Goal: Information Seeking & Learning: Learn about a topic

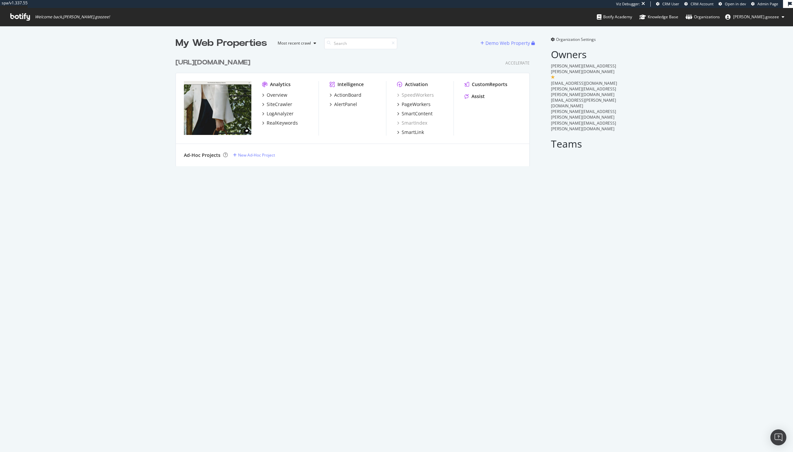
scroll to position [110, 353]
click at [277, 106] on div "SiteCrawler" at bounding box center [280, 104] width 26 height 7
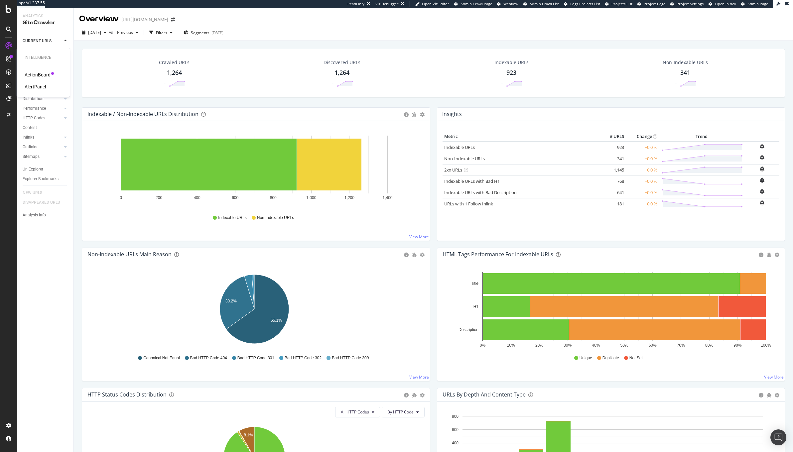
click at [38, 75] on div "ActionBoard" at bounding box center [38, 74] width 26 height 7
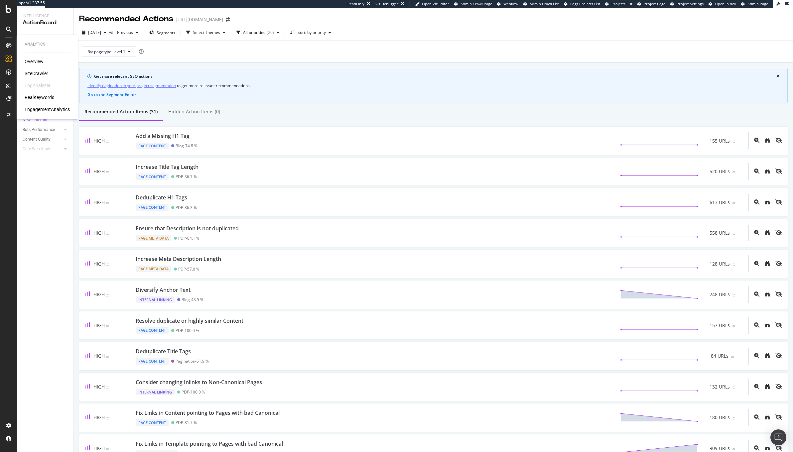
click at [37, 98] on div "RealKeywords" at bounding box center [40, 97] width 30 height 7
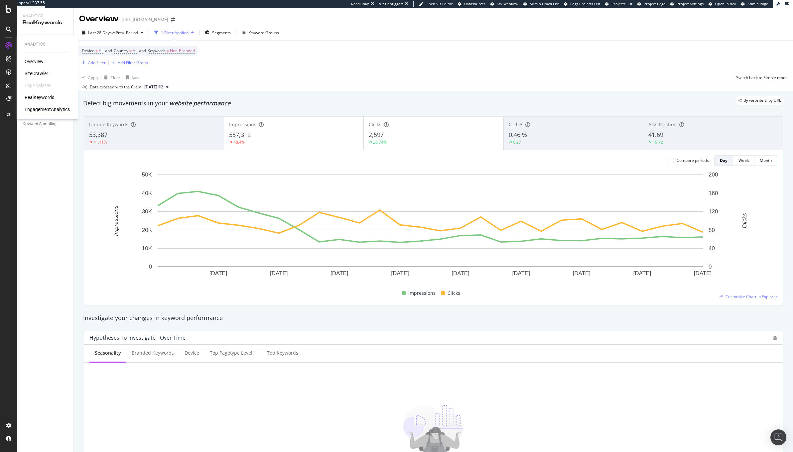
click at [32, 74] on div "SiteCrawler" at bounding box center [37, 73] width 24 height 7
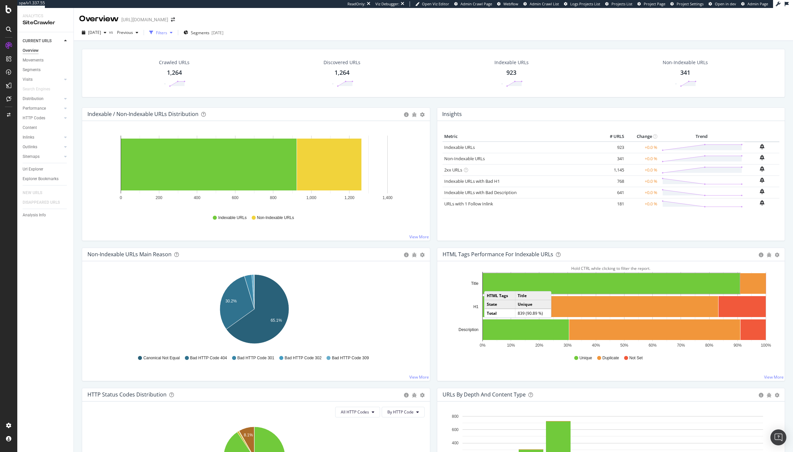
click at [167, 35] on div "Filters" at bounding box center [161, 33] width 11 height 6
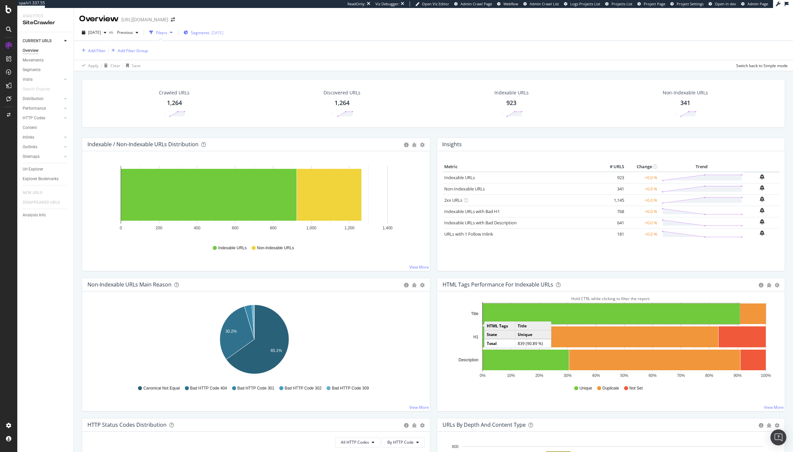
click at [209, 34] on span "Segments" at bounding box center [200, 33] width 19 height 6
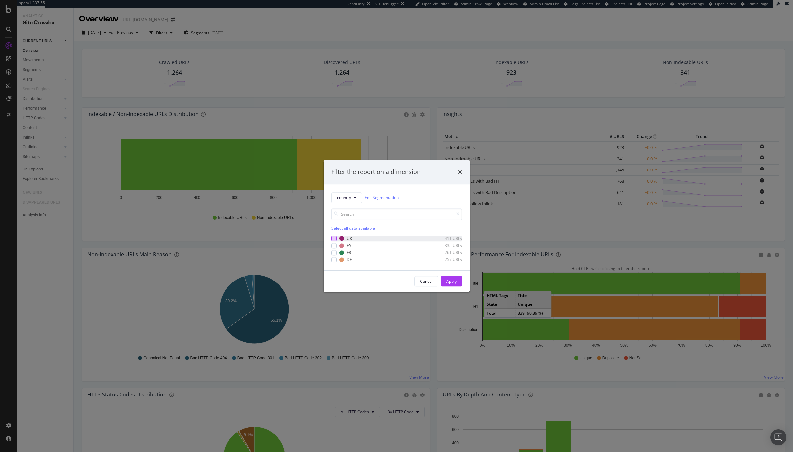
click at [333, 239] on div "modal" at bounding box center [333, 238] width 5 height 5
click at [451, 281] on div "Apply" at bounding box center [451, 282] width 10 height 6
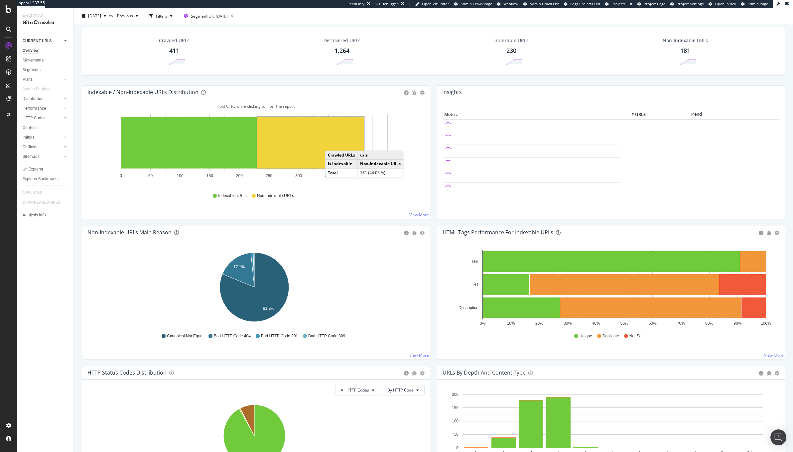
scroll to position [23, 0]
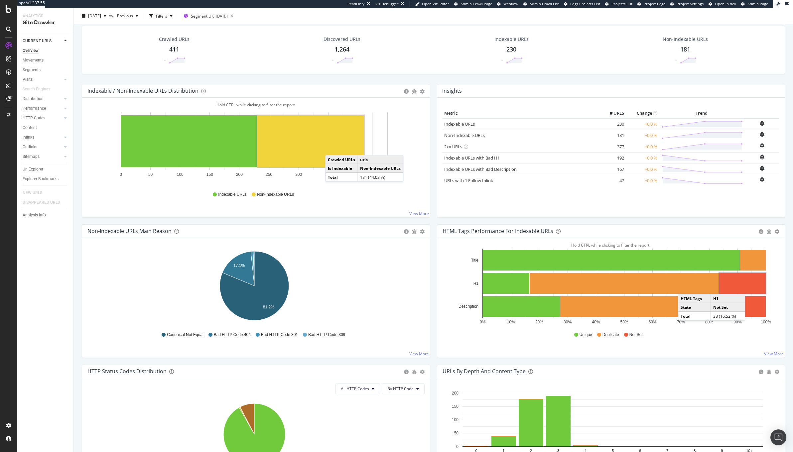
click at [745, 288] on rect "A chart." at bounding box center [742, 283] width 47 height 21
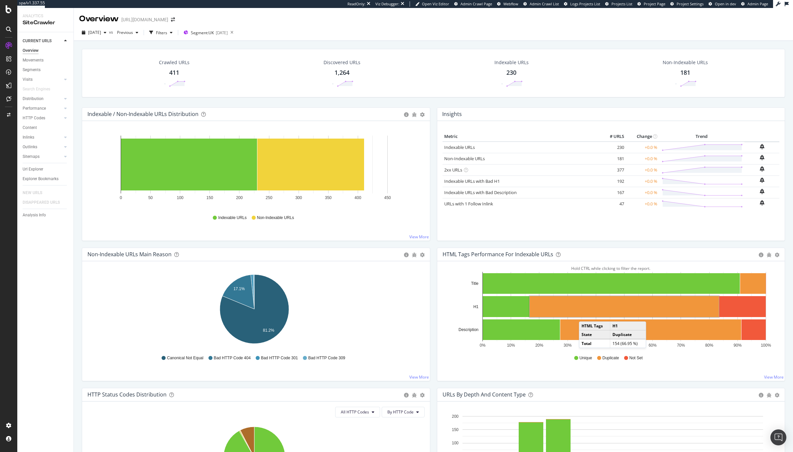
click at [582, 315] on rect "A chart." at bounding box center [624, 306] width 189 height 21
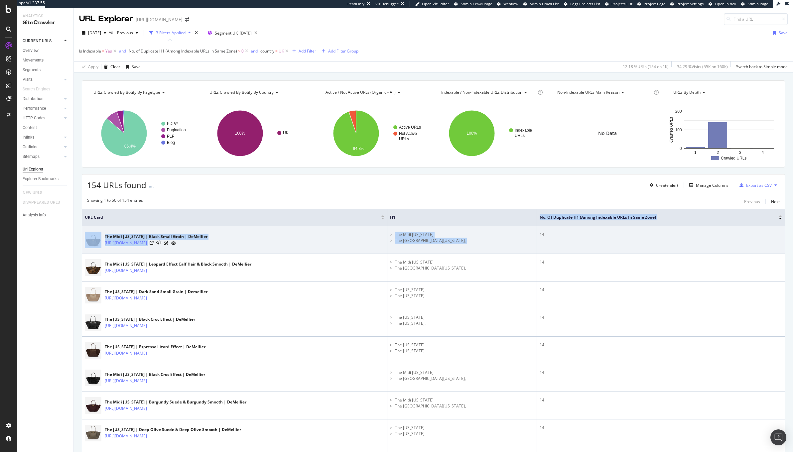
drag, startPoint x: 506, startPoint y: 218, endPoint x: 607, endPoint y: 228, distance: 101.5
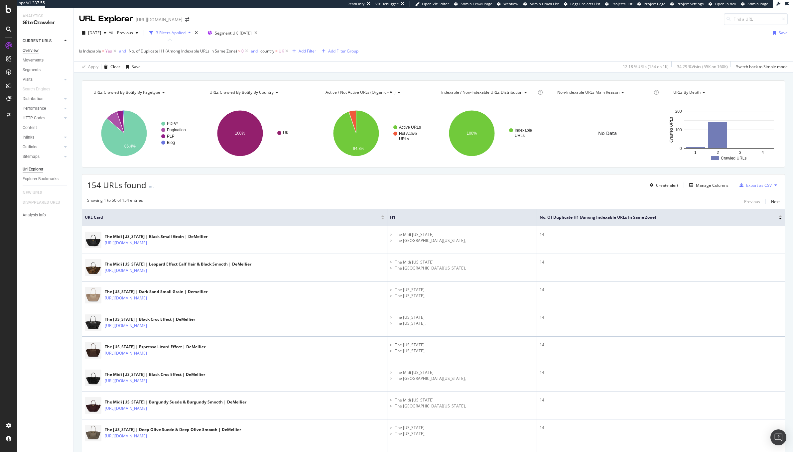
click at [29, 50] on div "Overview" at bounding box center [31, 50] width 16 height 7
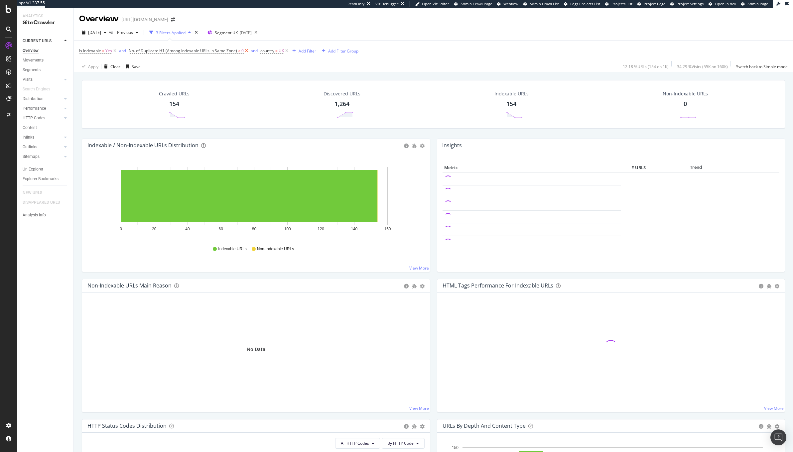
click at [247, 51] on icon at bounding box center [247, 51] width 6 height 7
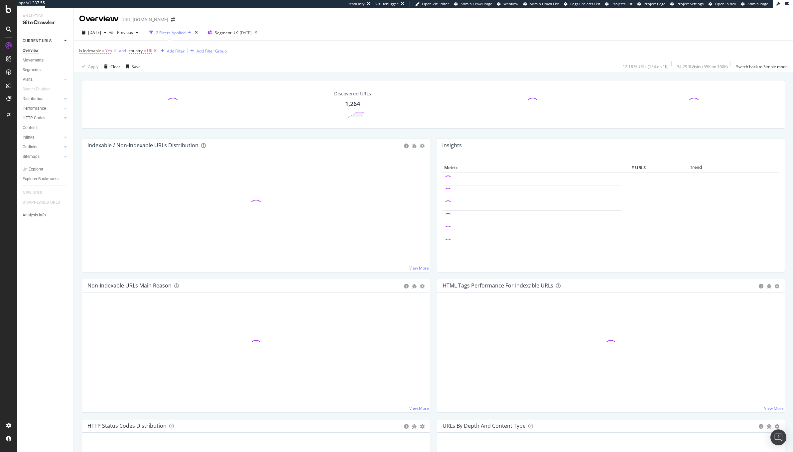
click at [158, 52] on icon at bounding box center [155, 51] width 6 height 7
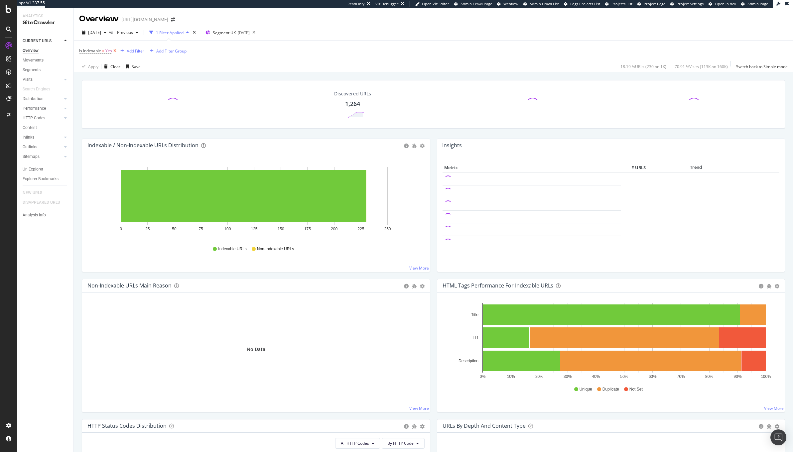
click at [112, 50] on icon at bounding box center [115, 51] width 6 height 7
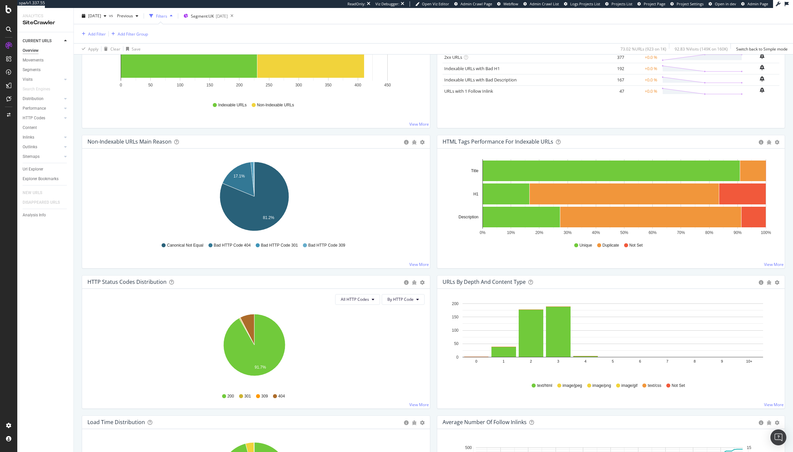
scroll to position [111, 0]
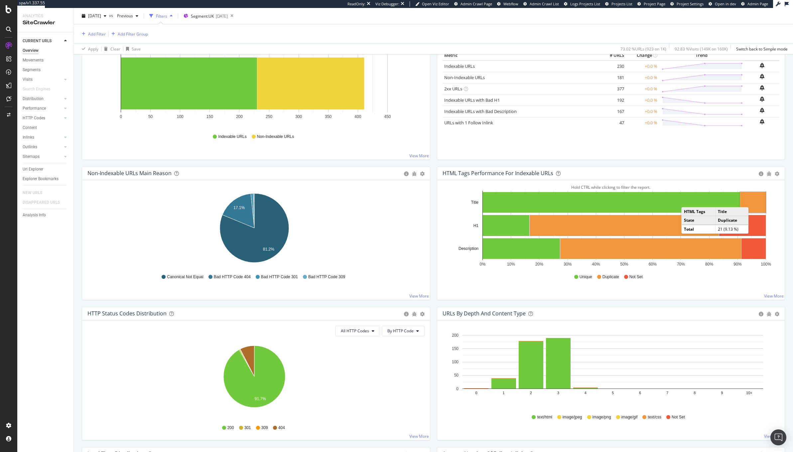
click at [748, 202] on rect "A chart." at bounding box center [753, 202] width 26 height 21
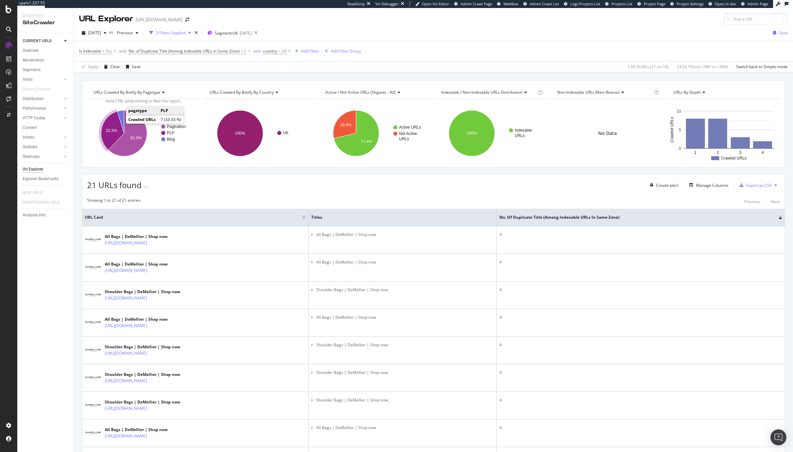
click at [113, 130] on text "33.3%" at bounding box center [111, 130] width 11 height 5
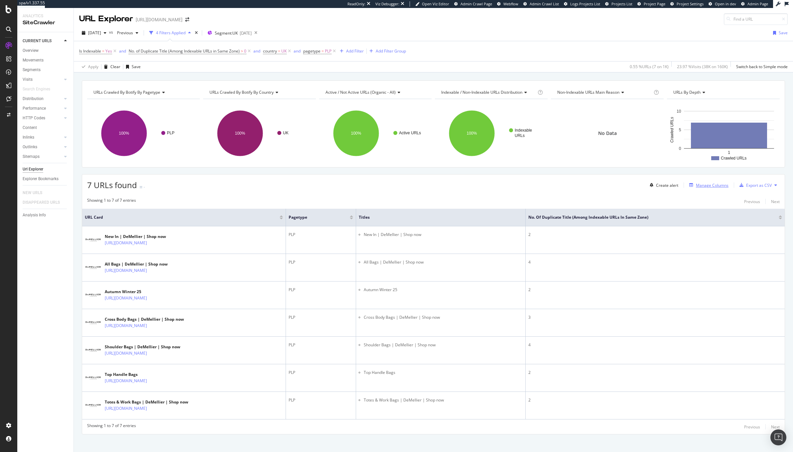
click at [712, 188] on div "Manage Columns" at bounding box center [712, 186] width 33 height 6
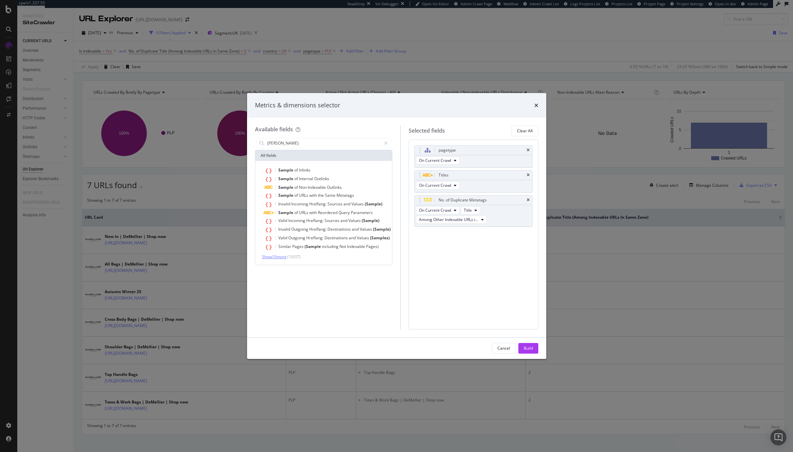
type input "[PERSON_NAME]"
click at [276, 256] on span "Show 10 more" at bounding box center [274, 257] width 25 height 6
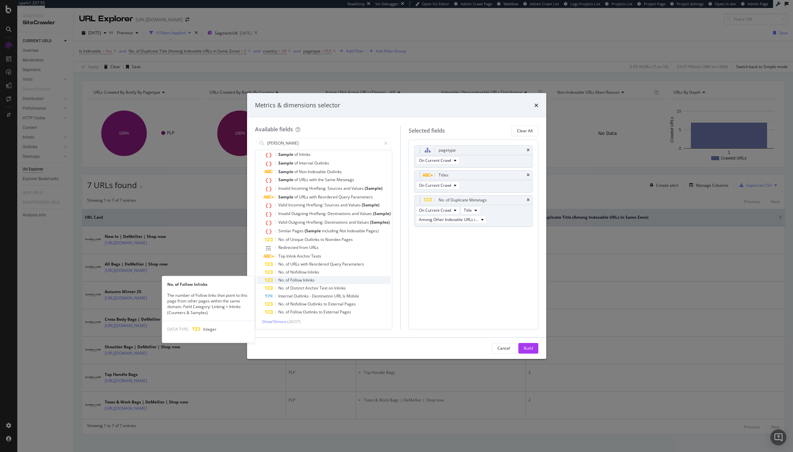
scroll to position [14, 0]
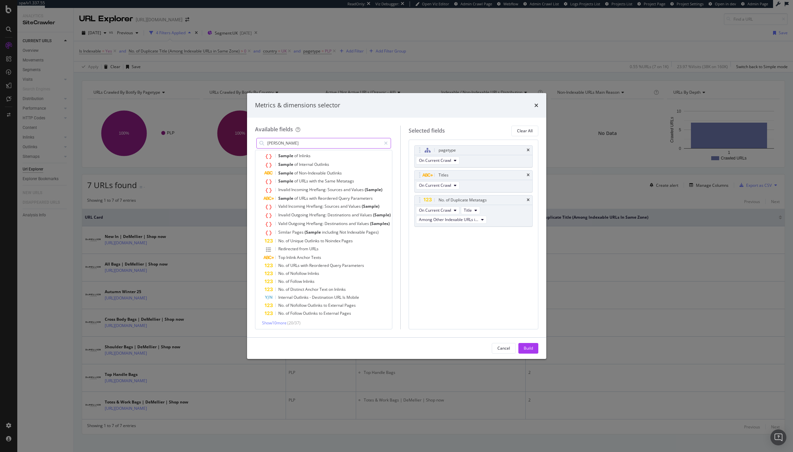
click at [301, 141] on input "[PERSON_NAME]" at bounding box center [324, 143] width 114 height 10
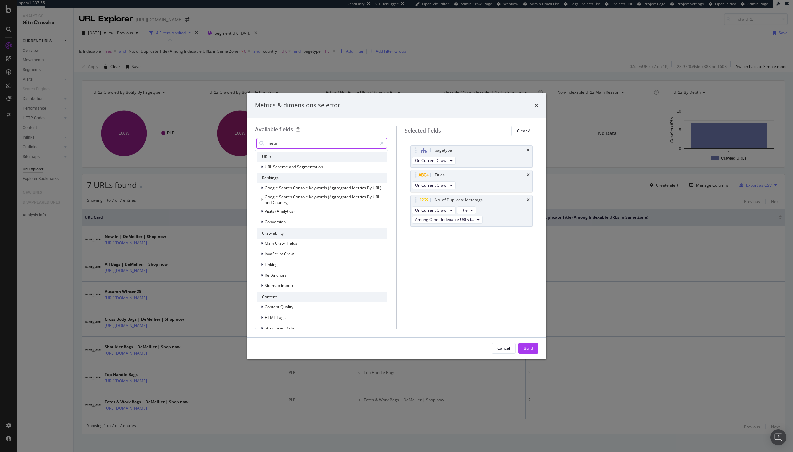
scroll to position [0, 0]
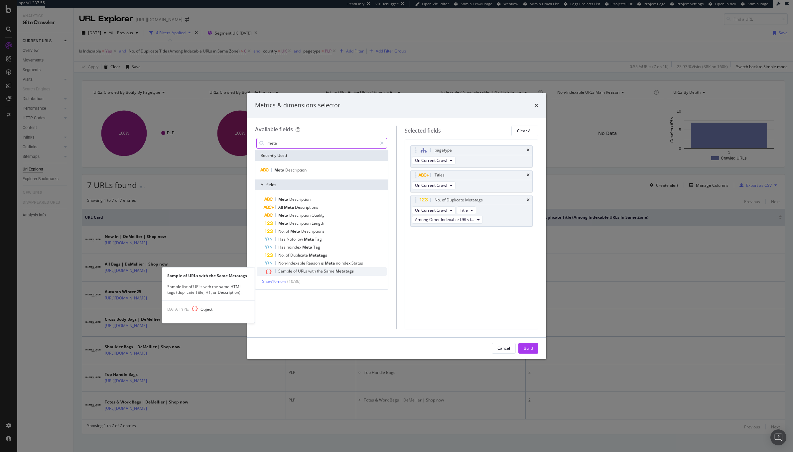
type input "meta"
click at [310, 268] on span "with" at bounding box center [312, 271] width 9 height 6
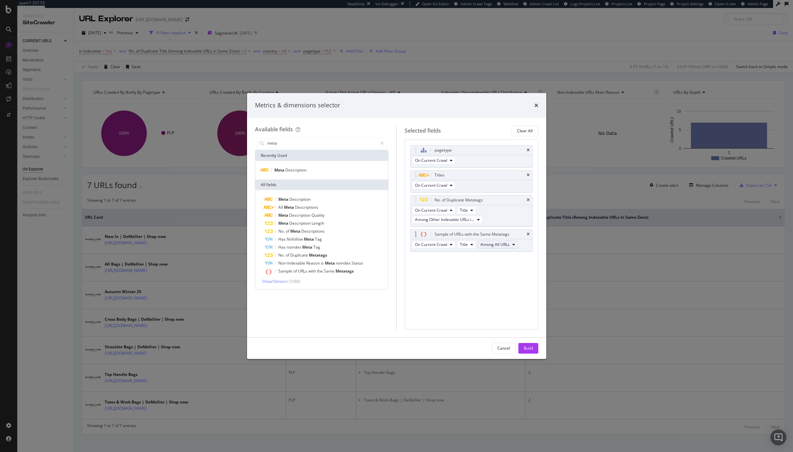
click at [493, 245] on span "Among All URLs" at bounding box center [494, 245] width 29 height 6
click at [491, 263] on div "Among Other Indexable URLs in Same Zone" at bounding box center [523, 268] width 91 height 12
click at [495, 248] on div "On Current Crawl Title Among Other Indexable URLs in Same Zone" at bounding box center [472, 249] width 122 height 21
click at [464, 259] on div "On Current Crawl Title Among Other Indexable URLs in Same Zone" at bounding box center [472, 249] width 122 height 21
click at [466, 255] on span "Among Other Indexable URLs in Same Zone" at bounding box center [445, 254] width 60 height 6
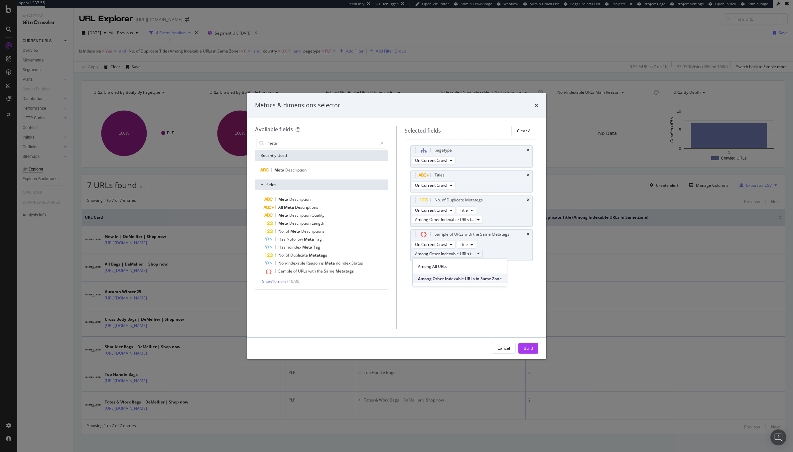
click at [475, 279] on span "Among Other Indexable URLs in Same Zone" at bounding box center [460, 279] width 84 height 6
click at [522, 355] on div "Cancel Build" at bounding box center [396, 348] width 299 height 21
click at [526, 347] on div "Build" at bounding box center [528, 348] width 9 height 6
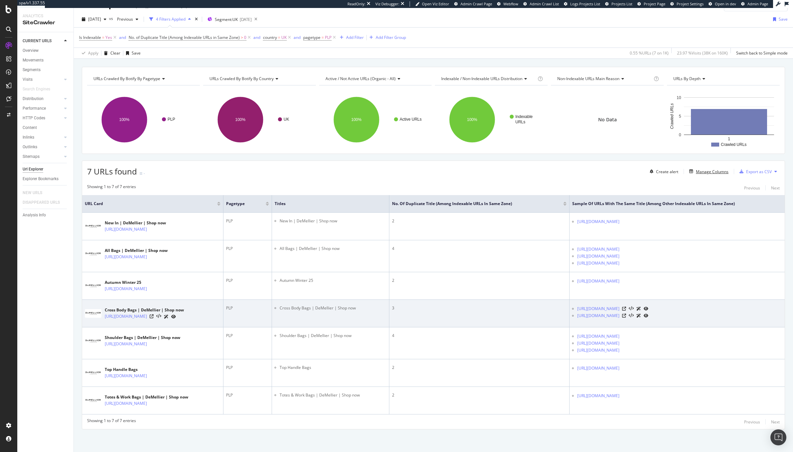
scroll to position [16, 0]
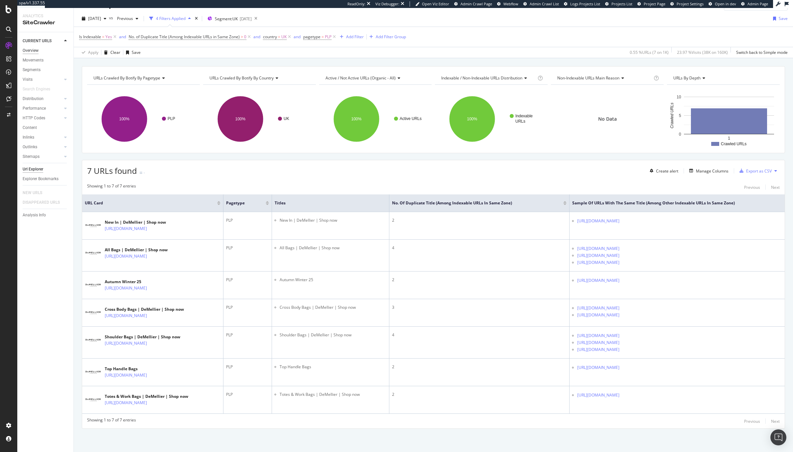
click at [24, 50] on div "Overview" at bounding box center [31, 50] width 16 height 7
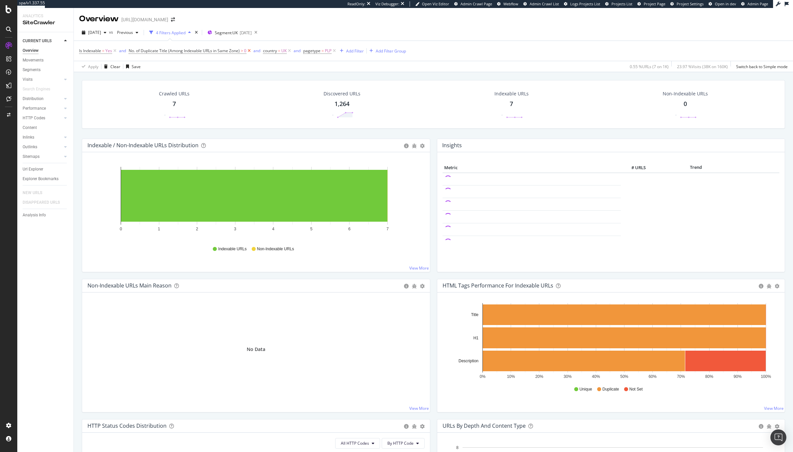
click at [248, 52] on icon at bounding box center [249, 51] width 6 height 7
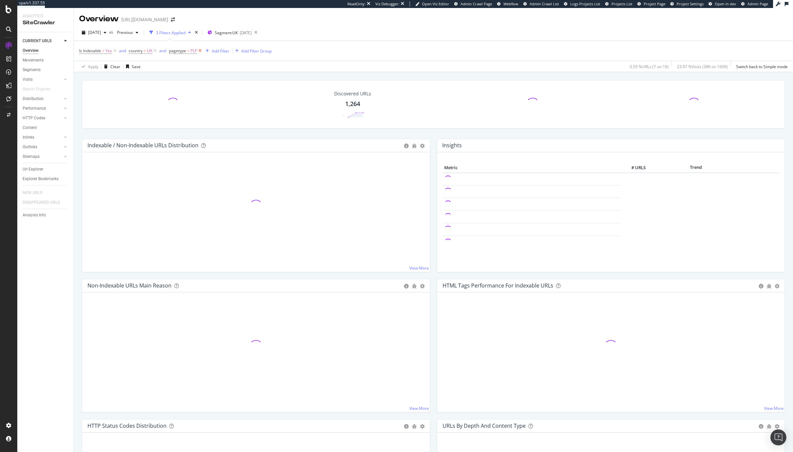
click at [201, 50] on icon at bounding box center [200, 51] width 6 height 7
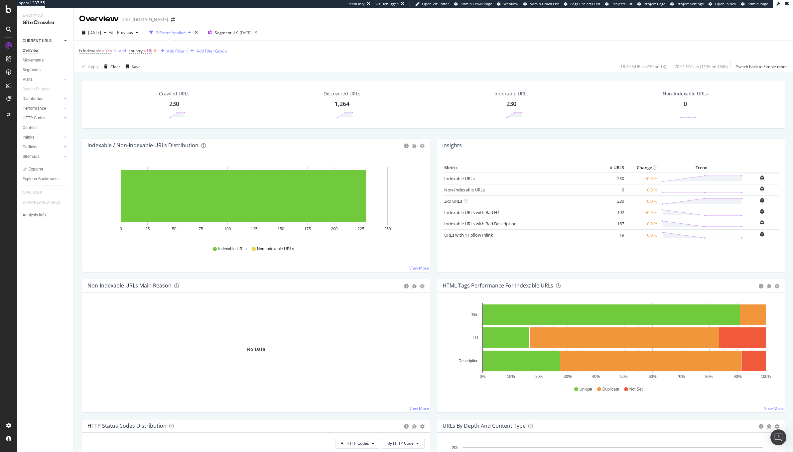
click at [152, 52] on icon at bounding box center [155, 51] width 6 height 7
click at [27, 50] on div "Overview" at bounding box center [31, 50] width 16 height 7
